Goal: Task Accomplishment & Management: Use online tool/utility

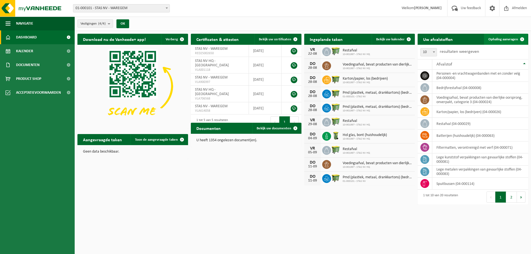
click at [501, 38] on span "Ophaling aanvragen" at bounding box center [503, 40] width 30 height 4
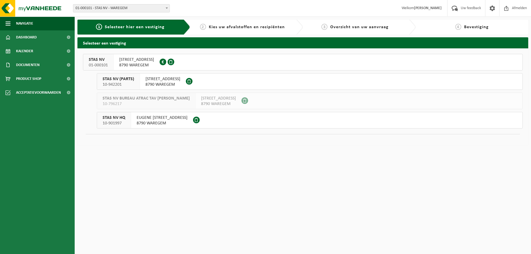
click at [106, 64] on span "01-000101" at bounding box center [98, 66] width 19 height 6
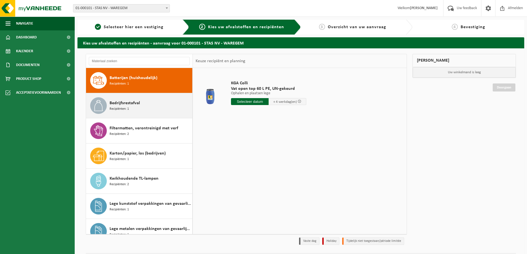
click at [123, 104] on span "Bedrijfsrestafval" at bounding box center [125, 103] width 30 height 7
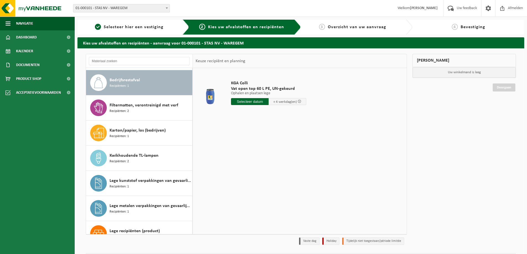
scroll to position [25, 0]
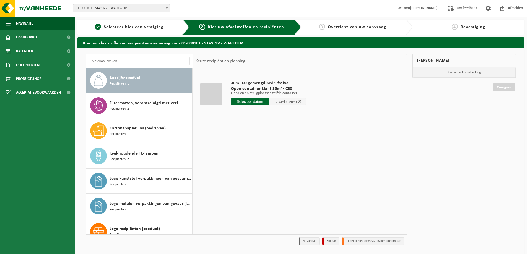
click at [249, 102] on input "text" at bounding box center [250, 101] width 38 height 7
click at [277, 158] on div "22" at bounding box center [275, 159] width 10 height 9
type input "Van 2025-08-22"
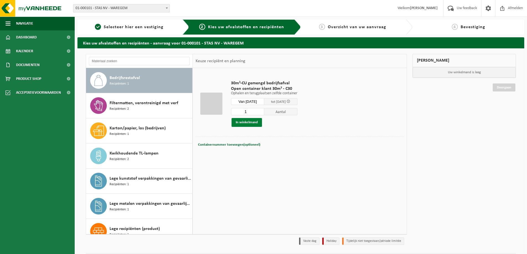
click at [252, 123] on button "In winkelmand" at bounding box center [246, 122] width 30 height 9
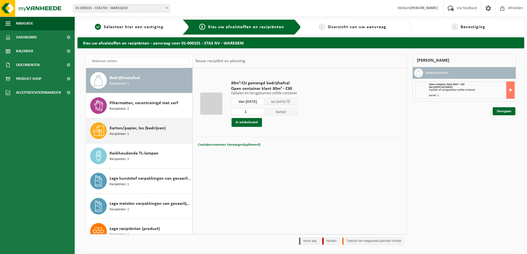
click at [141, 131] on span "Karton/papier, los (bedrijven)" at bounding box center [138, 128] width 56 height 7
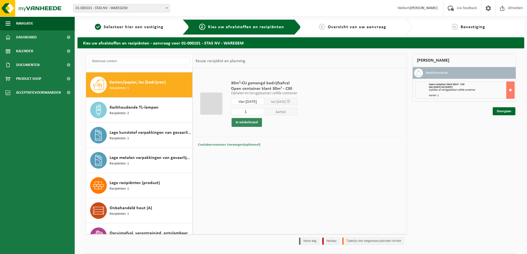
scroll to position [75, 0]
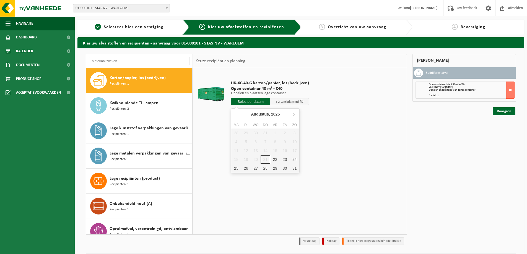
click at [255, 101] on input "text" at bounding box center [250, 101] width 39 height 7
click at [272, 159] on div "22" at bounding box center [275, 159] width 10 height 9
type input "Van 2025-08-22"
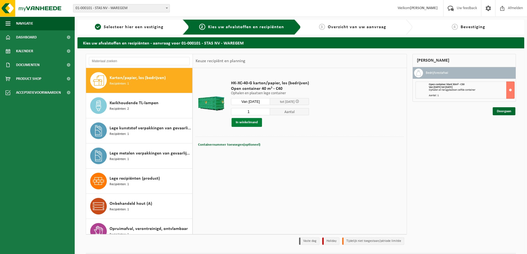
click at [255, 122] on button "In winkelmand" at bounding box center [246, 122] width 30 height 9
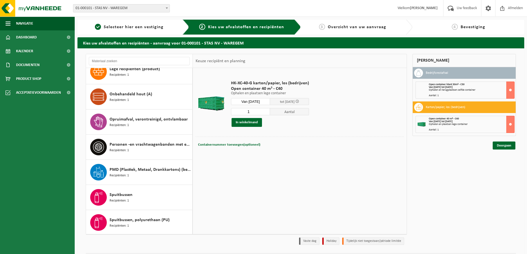
scroll to position [186, 0]
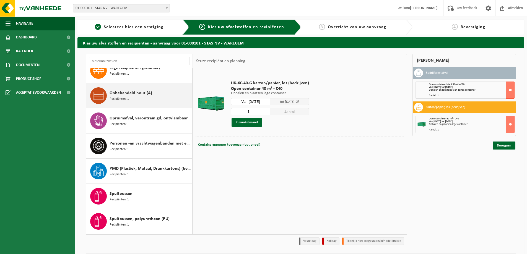
click at [145, 98] on div "Onbehandeld hout (A) Recipiënten: 1" at bounding box center [150, 95] width 81 height 17
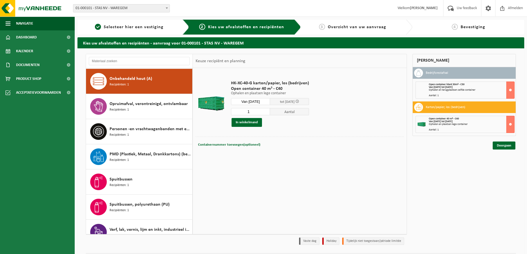
scroll to position [201, 0]
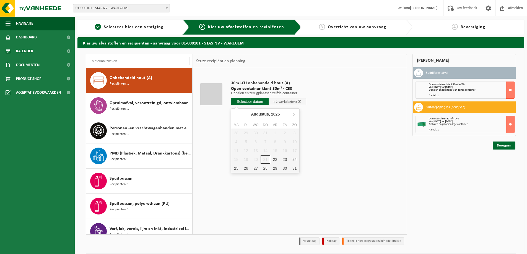
click at [247, 100] on input "text" at bounding box center [250, 101] width 38 height 7
click at [274, 159] on div "22" at bounding box center [275, 159] width 10 height 9
type input "Van 2025-08-22"
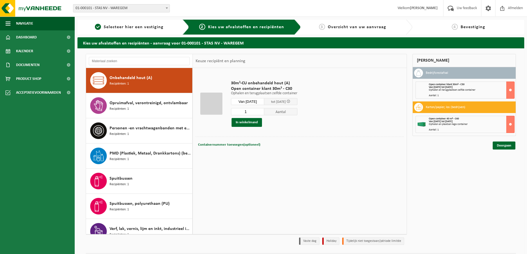
drag, startPoint x: 250, startPoint y: 109, endPoint x: 234, endPoint y: 112, distance: 16.6
click at [234, 112] on input "1" at bounding box center [247, 111] width 33 height 7
type input "2"
click at [245, 121] on button "In winkelmand" at bounding box center [246, 122] width 30 height 9
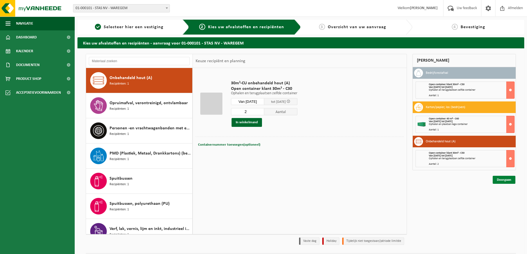
click at [503, 179] on link "Doorgaan" at bounding box center [504, 180] width 23 height 8
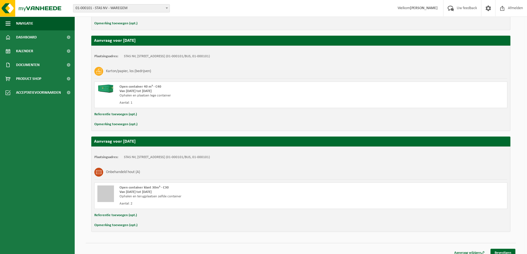
scroll to position [185, 0]
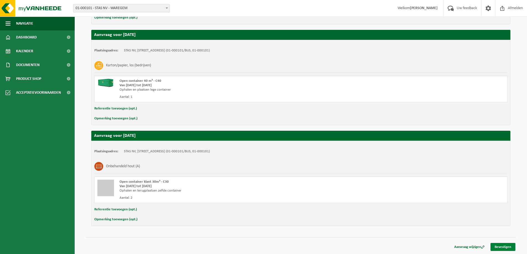
click at [501, 249] on link "Bevestigen" at bounding box center [502, 247] width 25 height 8
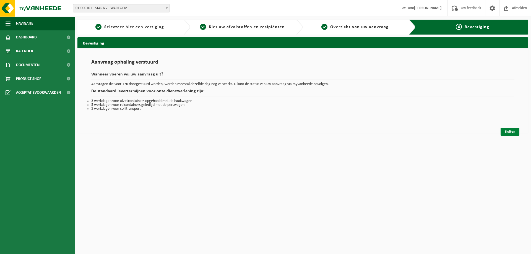
click at [512, 129] on link "Sluiten" at bounding box center [510, 132] width 19 height 8
